Goal: Check status: Check status

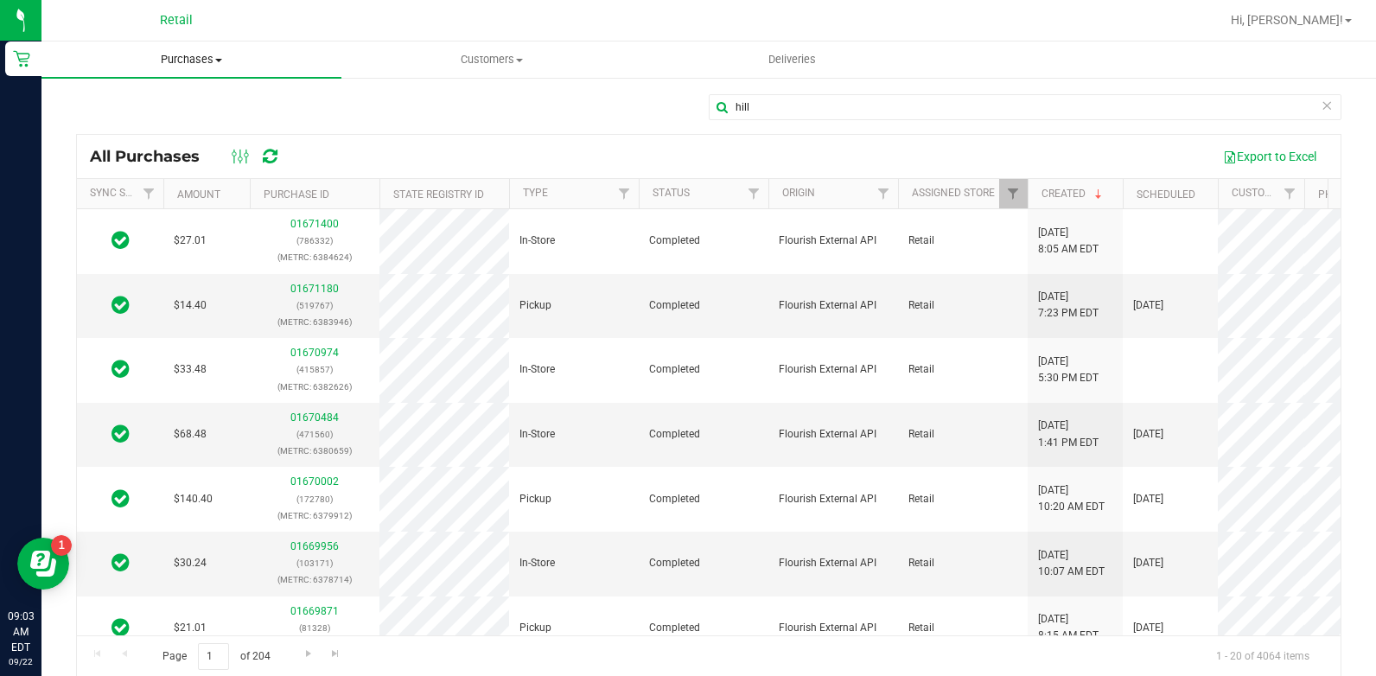
click at [206, 53] on span "Purchases" at bounding box center [191, 60] width 300 height 16
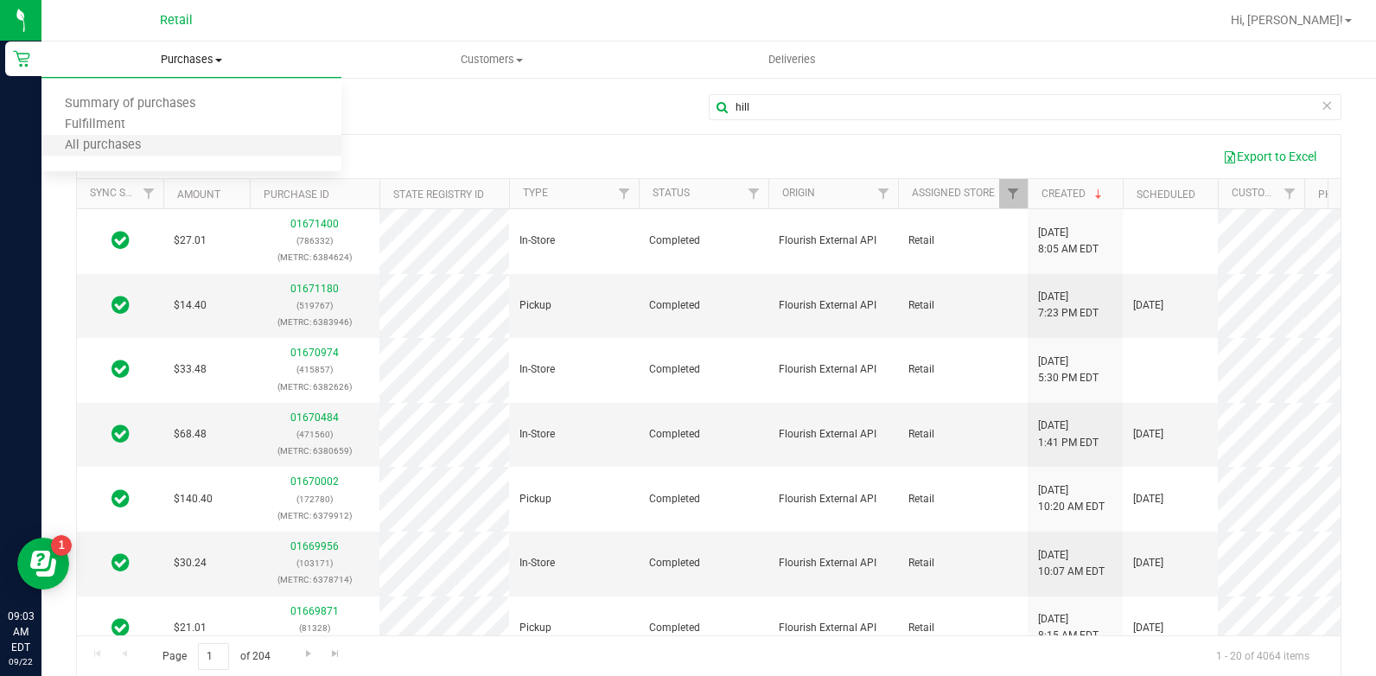
click at [203, 153] on li "All purchases" at bounding box center [191, 146] width 300 height 21
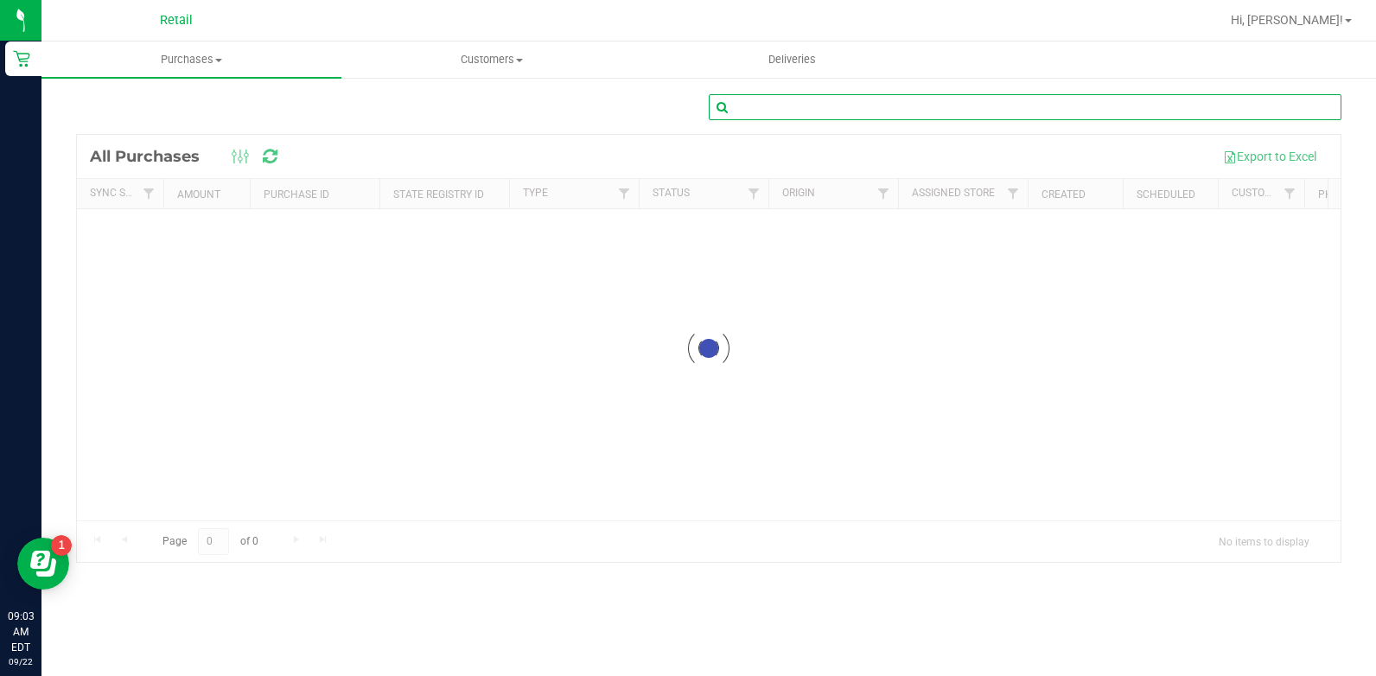
click at [756, 104] on input "text" at bounding box center [1025, 107] width 633 height 26
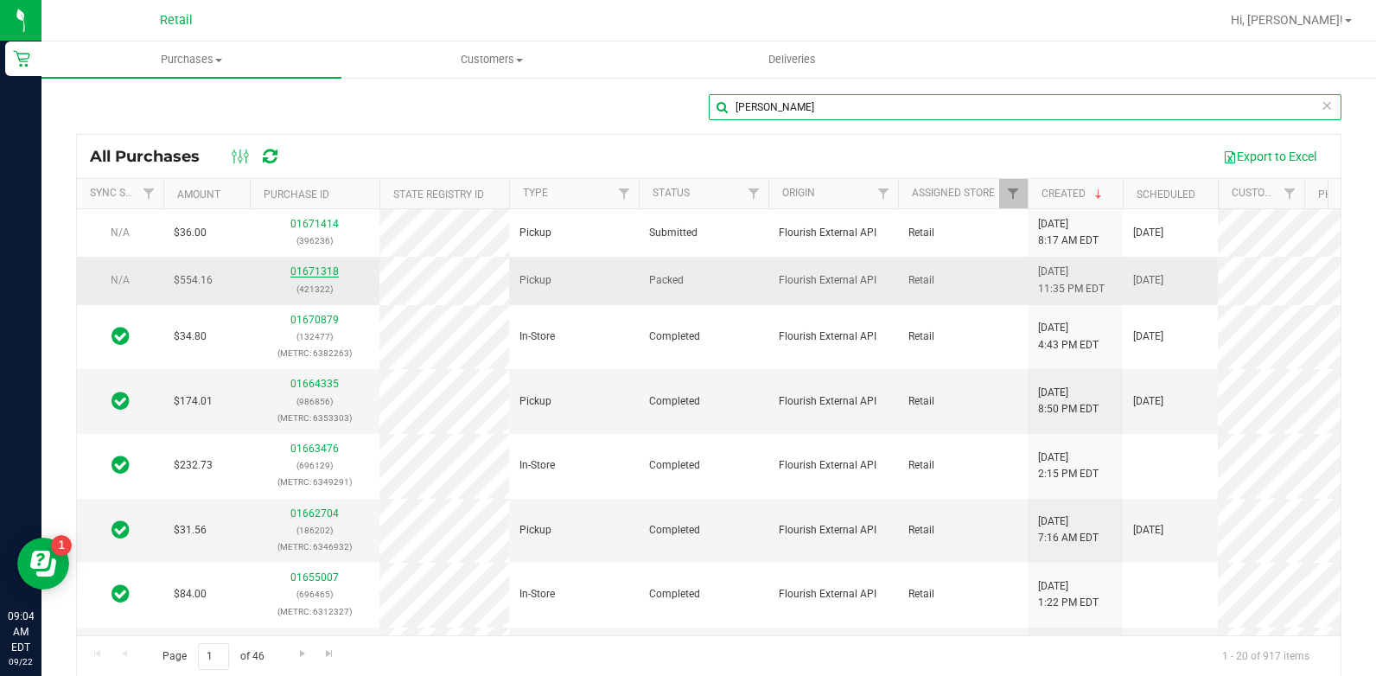
type input "[PERSON_NAME]"
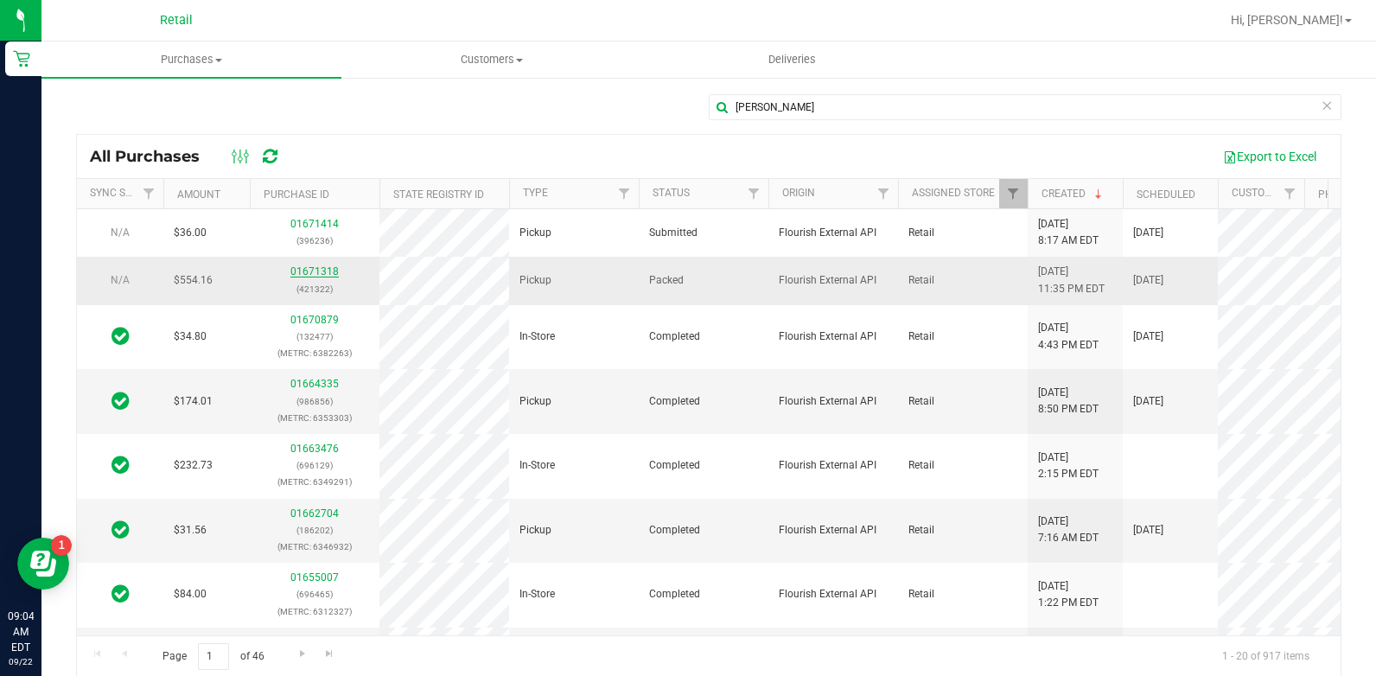
click at [314, 271] on link "01671318" at bounding box center [314, 271] width 48 height 12
